Goal: Task Accomplishment & Management: Use online tool/utility

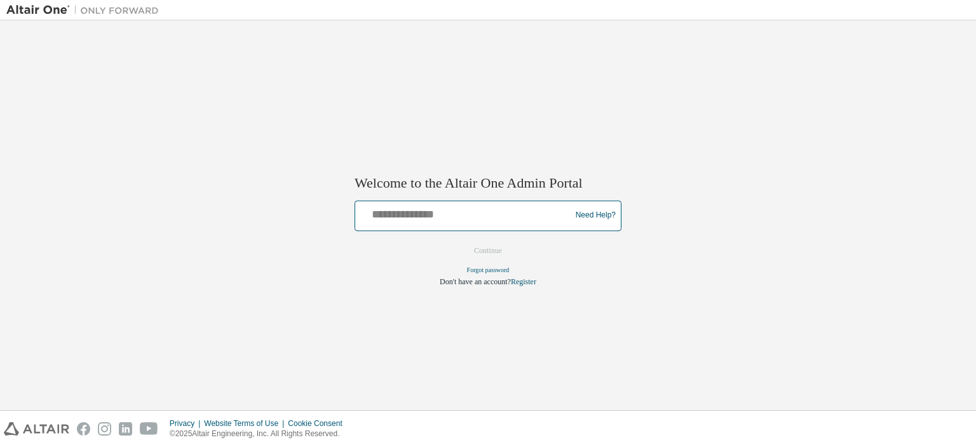
click at [406, 210] on input "text" at bounding box center [464, 212] width 209 height 18
type input "**********"
click at [498, 256] on button "Continue" at bounding box center [488, 250] width 55 height 19
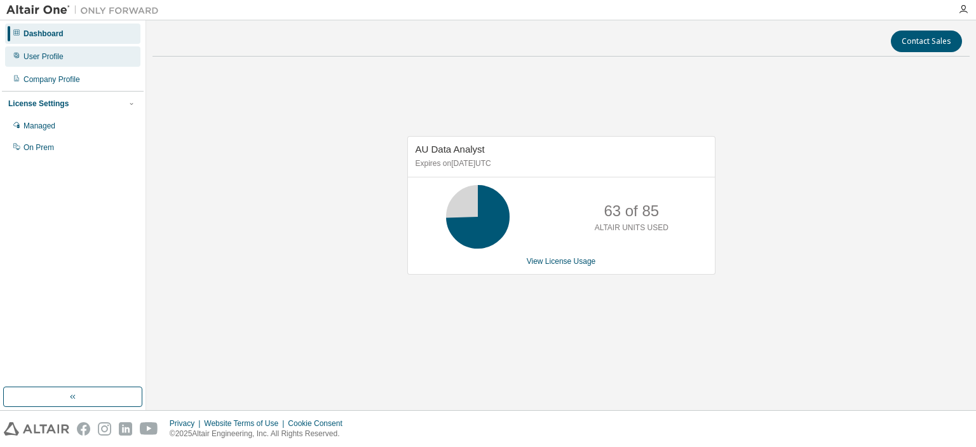
click at [50, 54] on div "User Profile" at bounding box center [44, 56] width 40 height 10
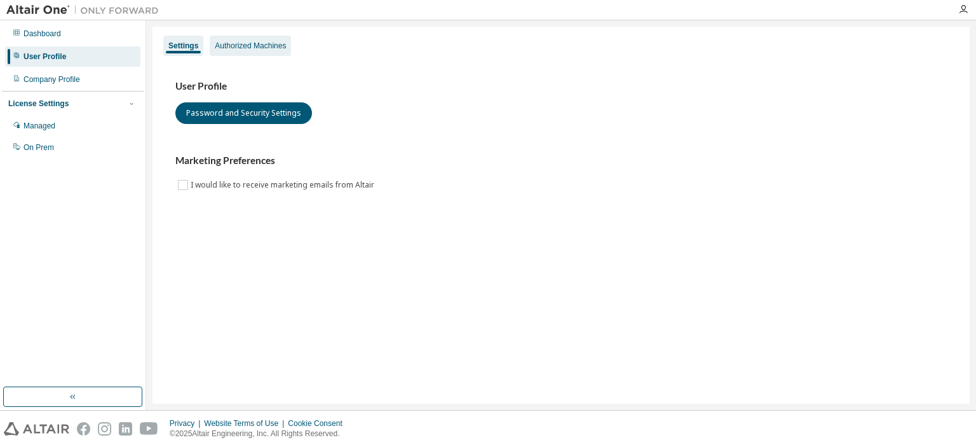
click at [264, 45] on div "Authorized Machines" at bounding box center [250, 46] width 71 height 10
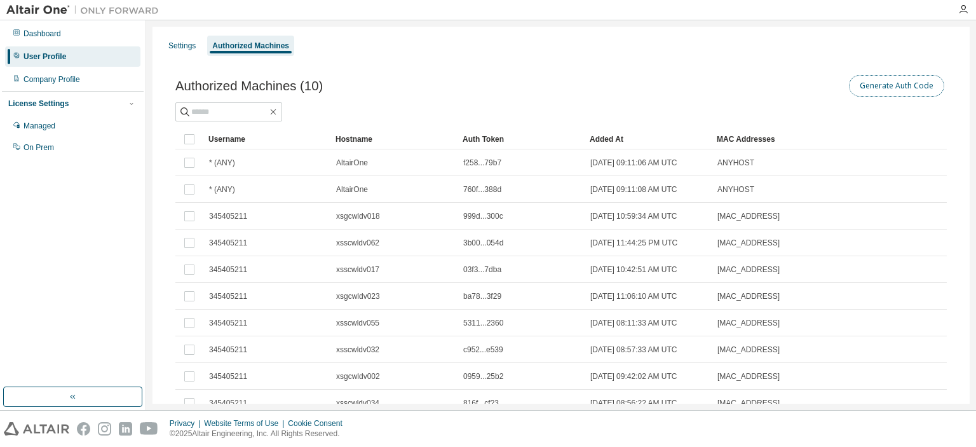
click at [901, 83] on button "Generate Auth Code" at bounding box center [896, 86] width 95 height 22
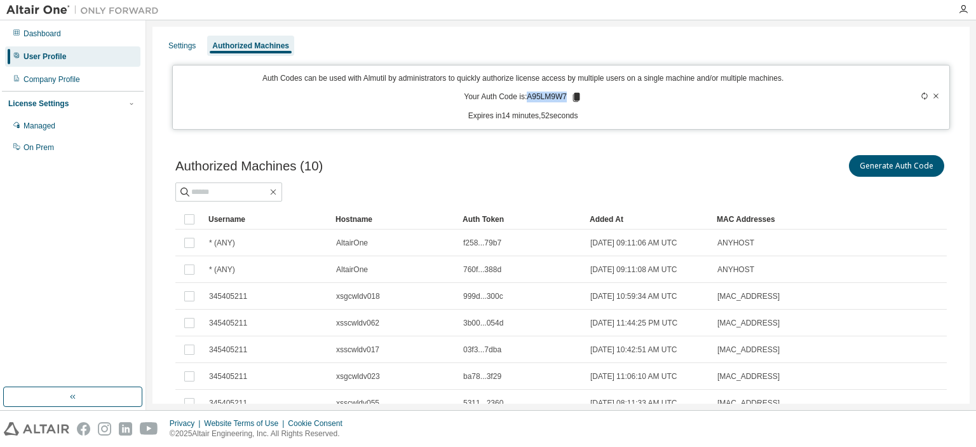
drag, startPoint x: 528, startPoint y: 93, endPoint x: 565, endPoint y: 94, distance: 37.5
click at [565, 94] on p "Your Auth Code is: A95LM9W7" at bounding box center [523, 97] width 118 height 11
copy p "A95LM9W7"
